Goal: Information Seeking & Learning: Understand process/instructions

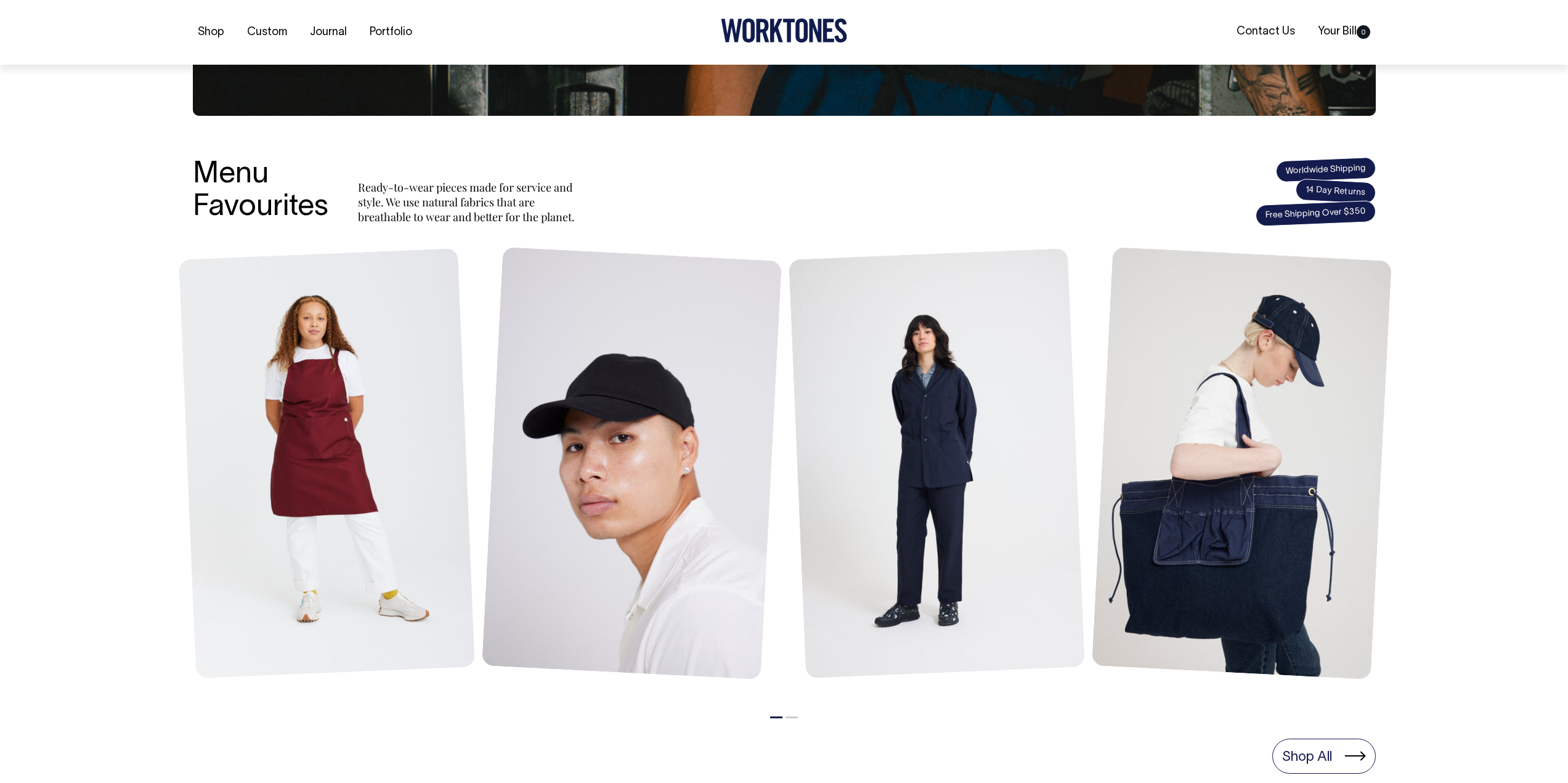
scroll to position [370, 0]
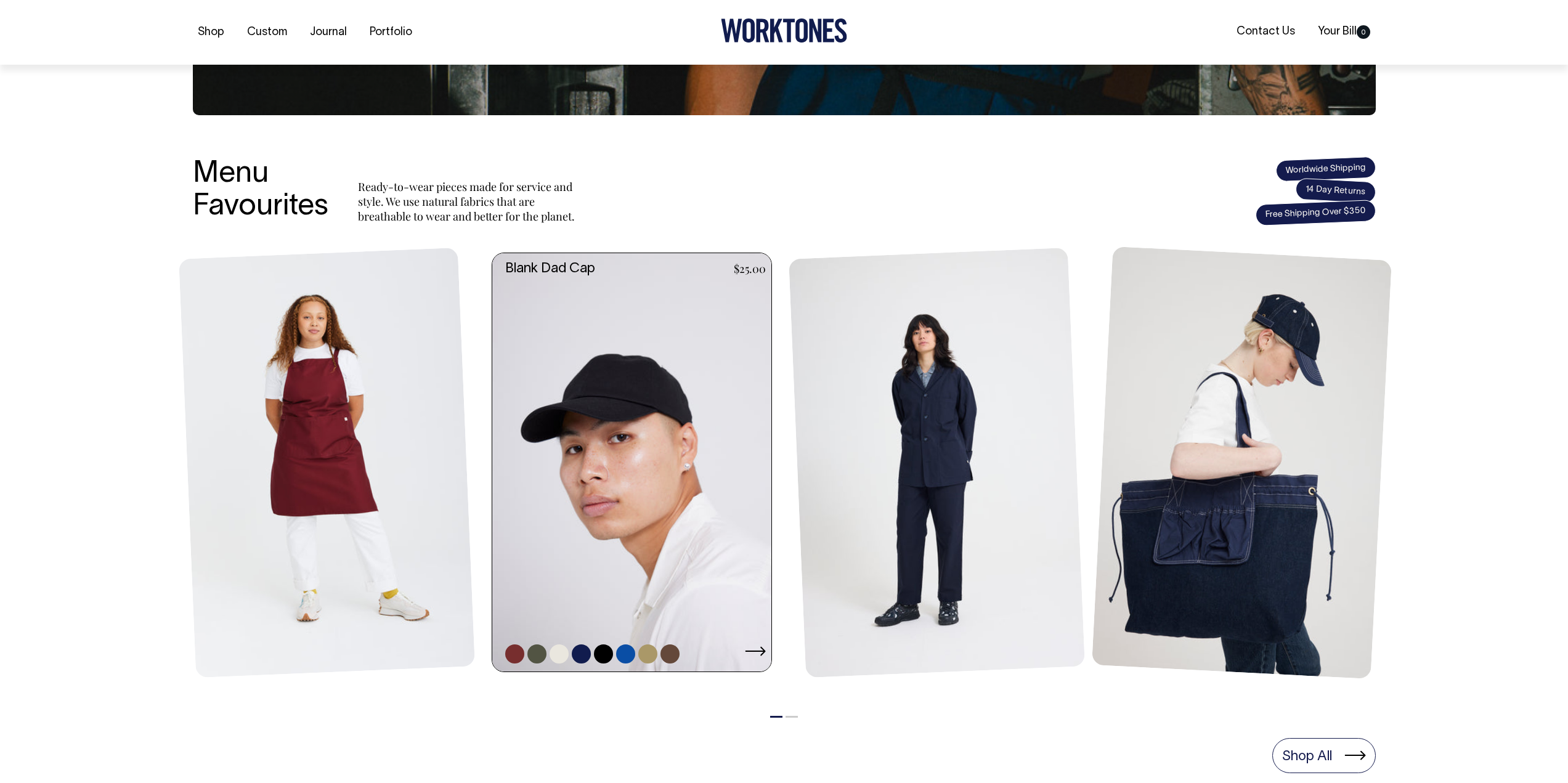
click at [599, 377] on link at bounding box center [635, 463] width 287 height 419
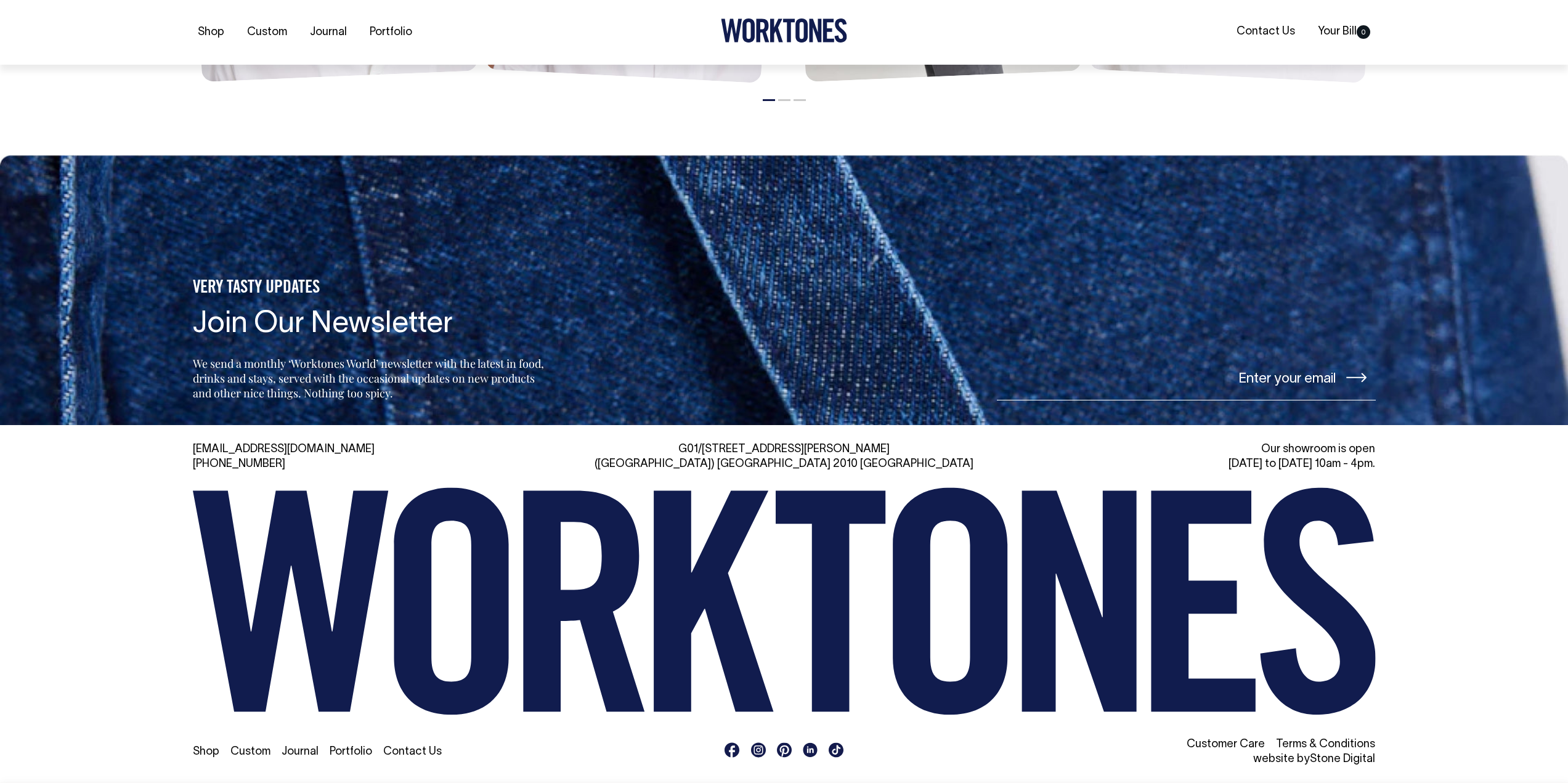
scroll to position [1929, 0]
click at [214, 755] on link "Shop" at bounding box center [206, 751] width 27 height 11
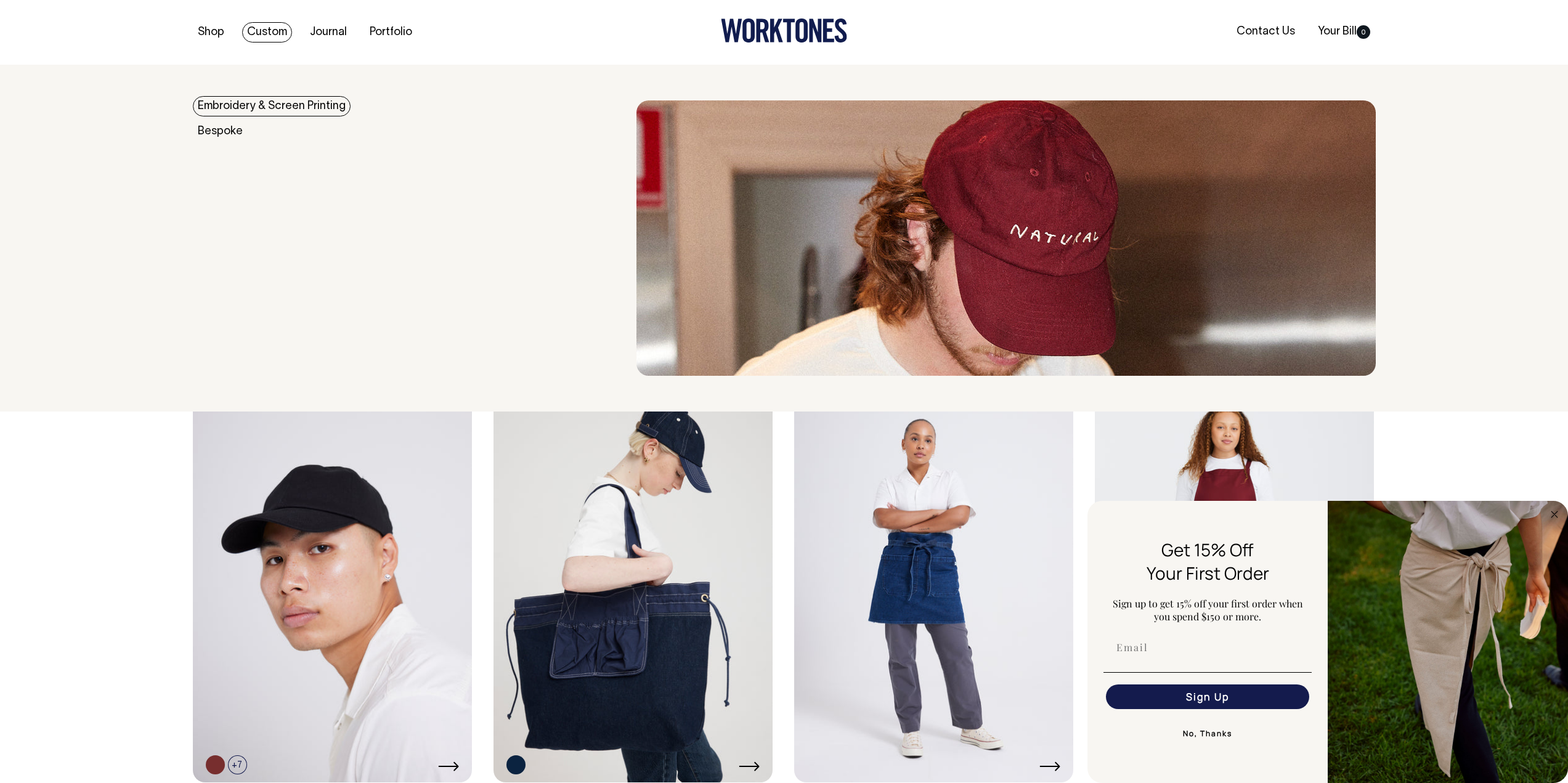
click at [270, 37] on link "Custom" at bounding box center [267, 32] width 50 height 20
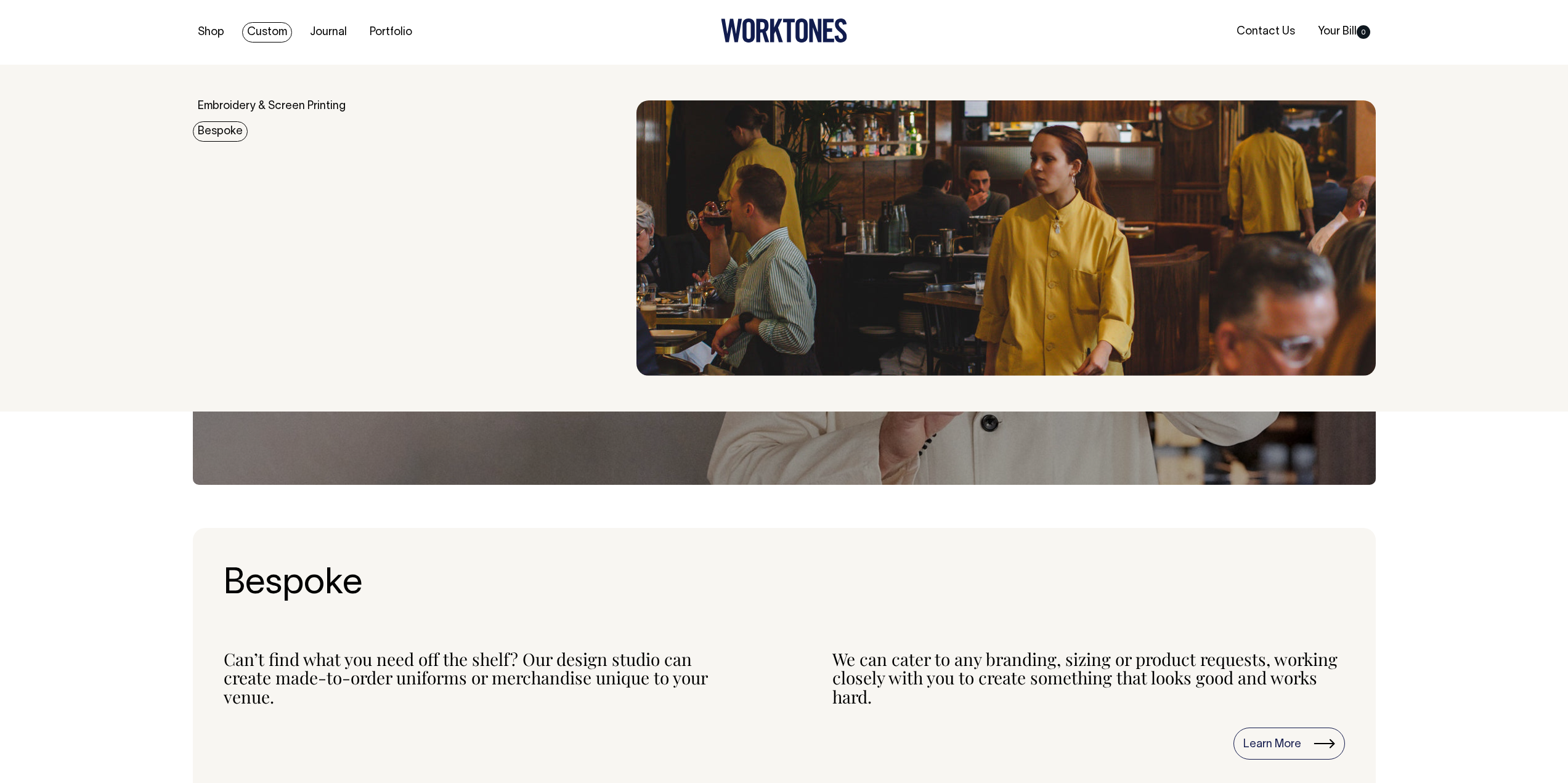
click at [229, 128] on link "Bespoke" at bounding box center [220, 131] width 55 height 20
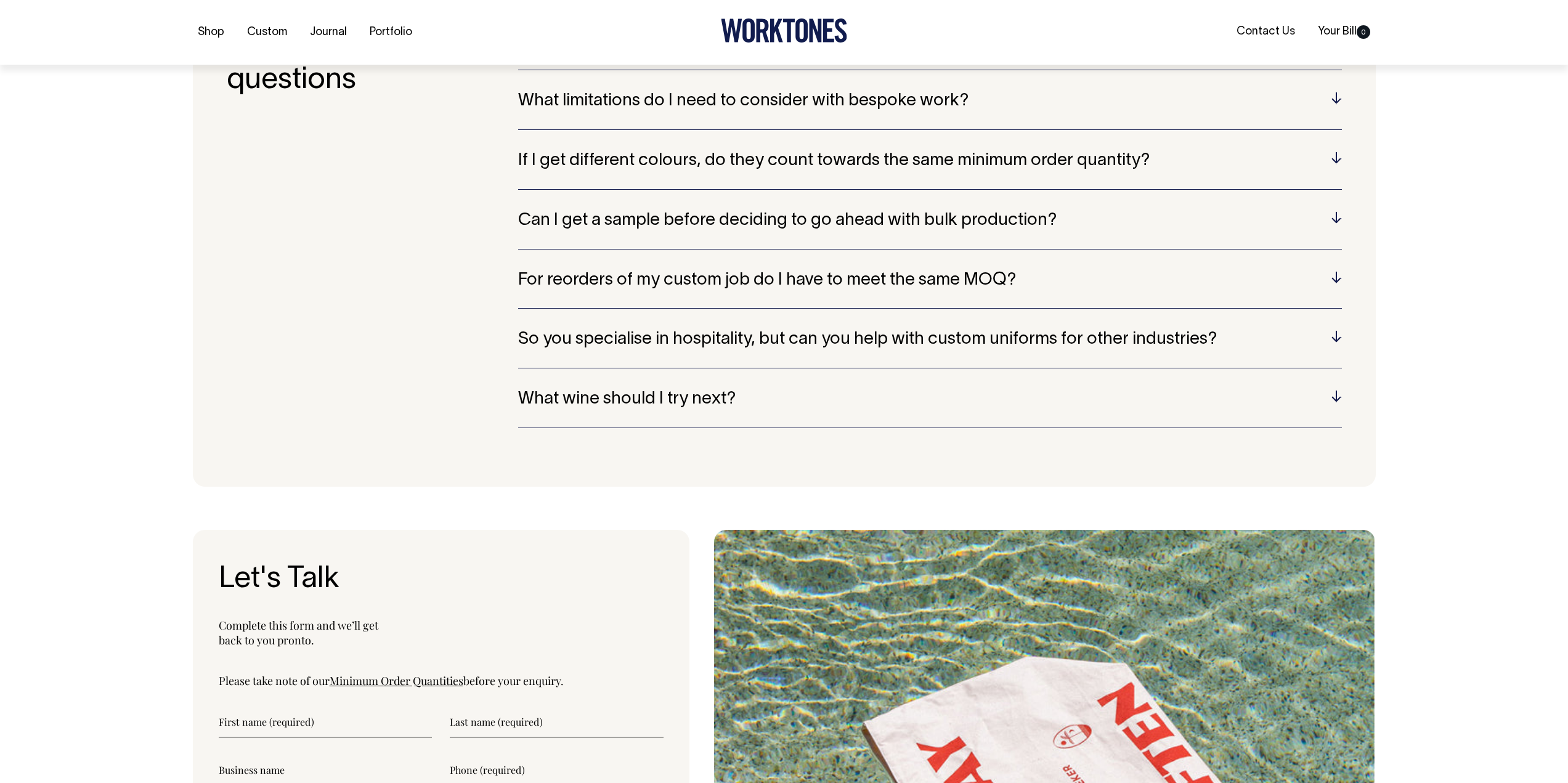
scroll to position [3758, 0]
drag, startPoint x: 1083, startPoint y: 232, endPoint x: 1070, endPoint y: 225, distance: 14.8
click at [1083, 232] on div "Can I get a sample before deciding to go ahead with bulk production? Yes, sampl…" at bounding box center [929, 229] width 824 height 38
click at [1037, 222] on h5 "Can I get a sample before deciding to go ahead with bulk production?" at bounding box center [929, 219] width 824 height 19
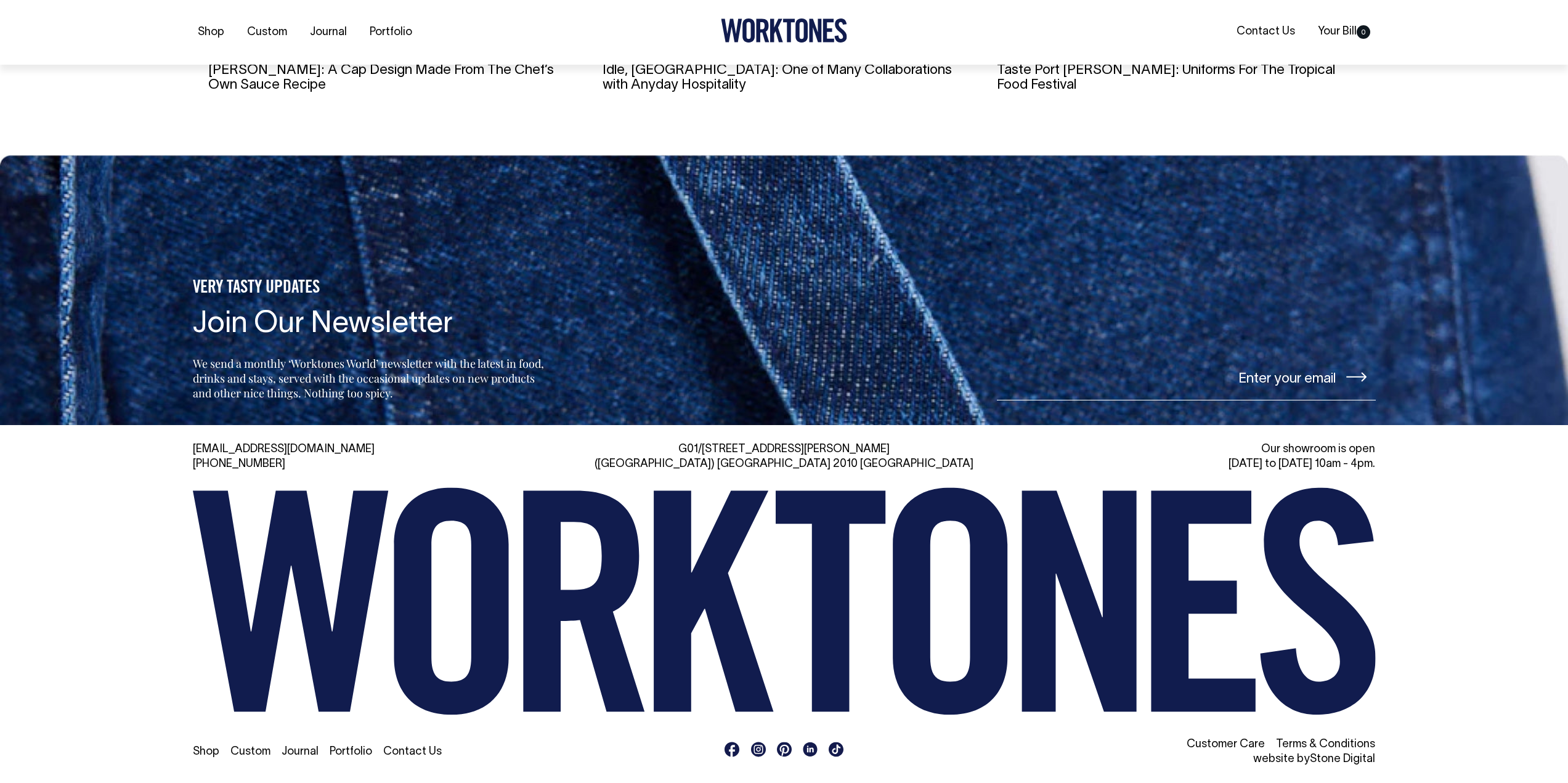
scroll to position [5267, 0]
